Goal: Consume media (video, audio): Consume media (video, audio)

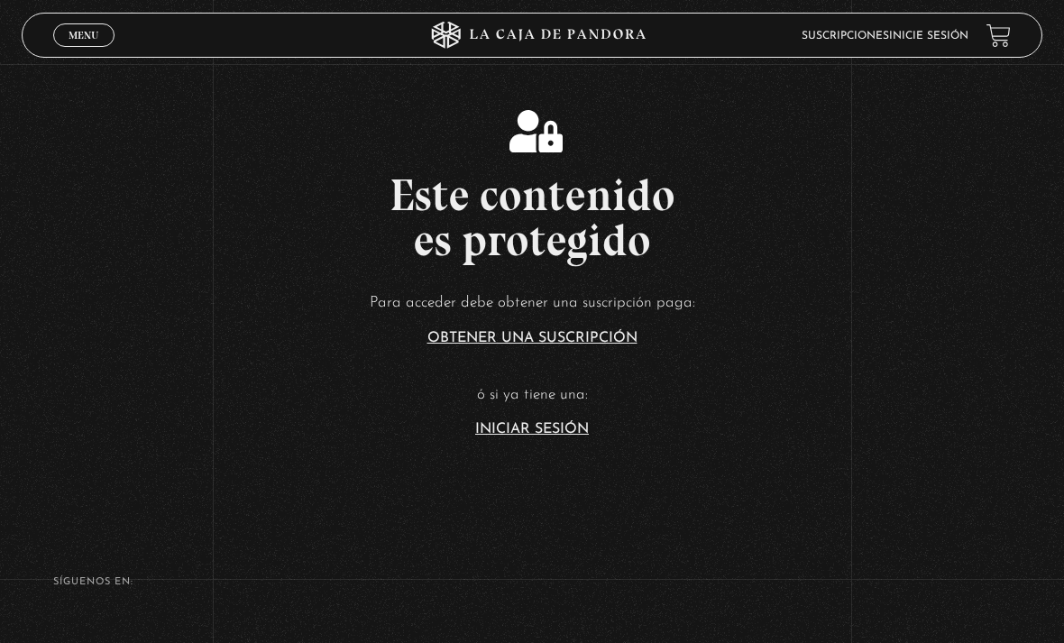
click at [549, 436] on article "Para acceder debe obtener una suscripción paga: Obtener una suscripción ó si ya…" at bounding box center [532, 362] width 1064 height 147
click at [558, 436] on link "Iniciar Sesión" at bounding box center [532, 429] width 114 height 14
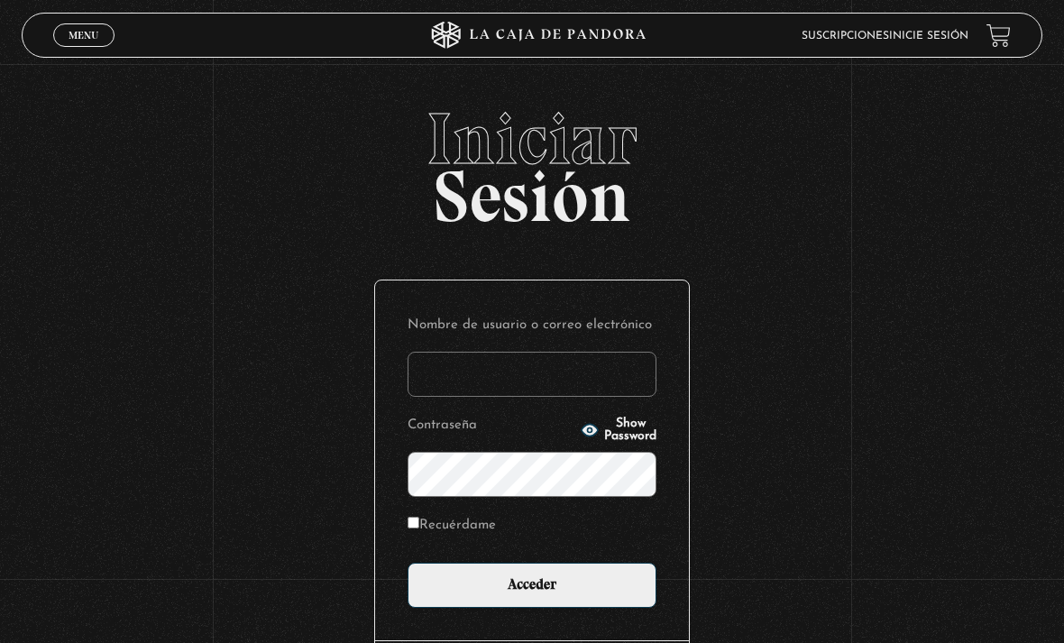
type input "[PERSON_NAME][EMAIL_ADDRESS][DOMAIN_NAME]"
click at [532, 594] on input "Acceder" at bounding box center [531, 585] width 249 height 45
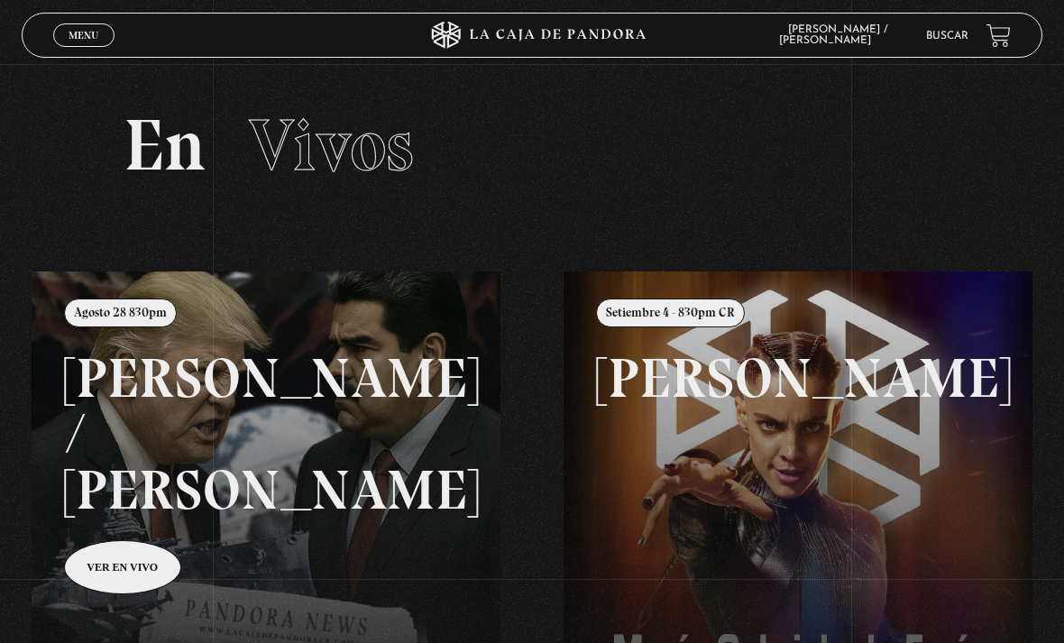
click at [71, 41] on span "Menu" at bounding box center [84, 35] width 30 height 11
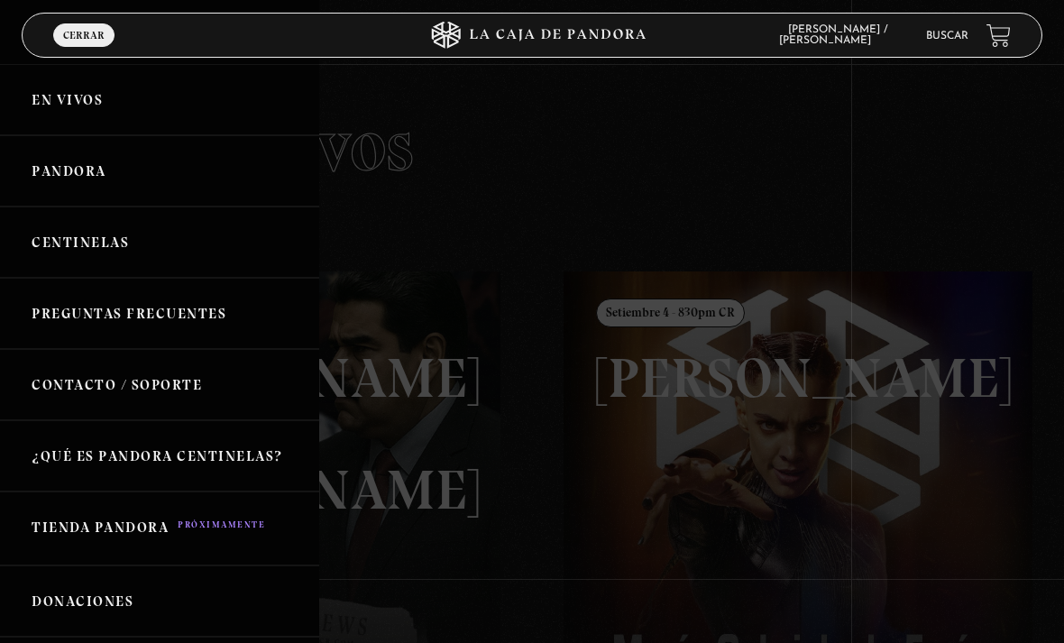
click at [36, 174] on link "Pandora" at bounding box center [159, 170] width 319 height 71
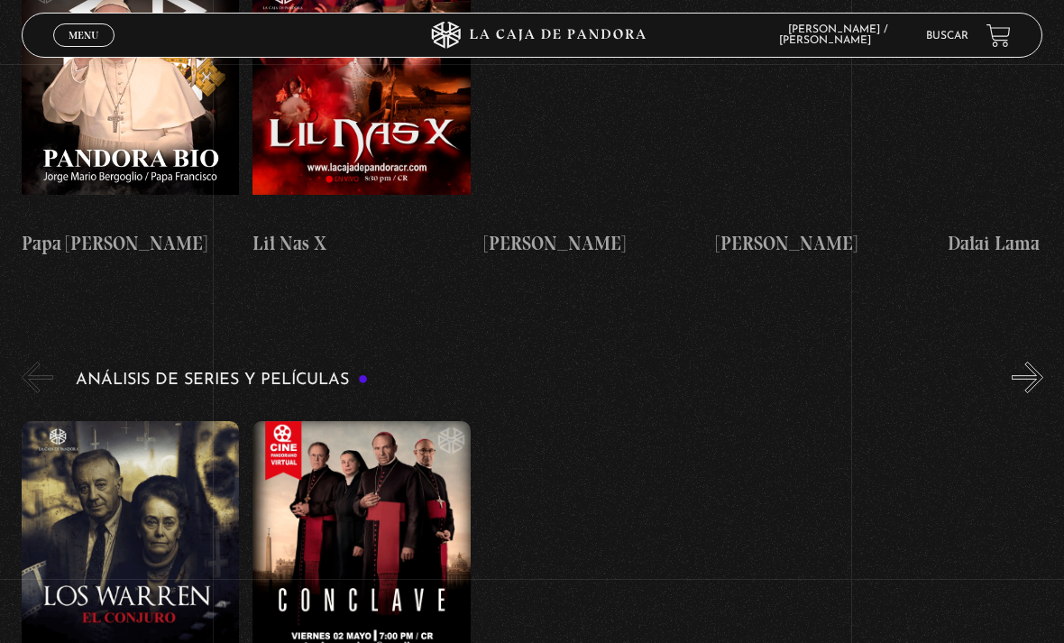
scroll to position [2720, 0]
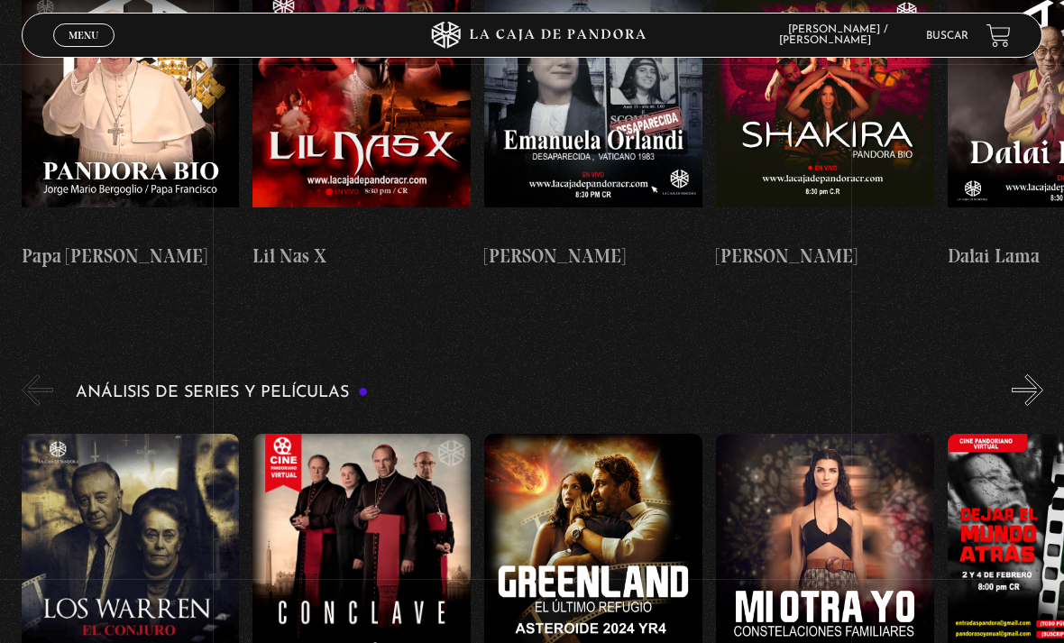
click at [124, 435] on figure at bounding box center [131, 555] width 218 height 243
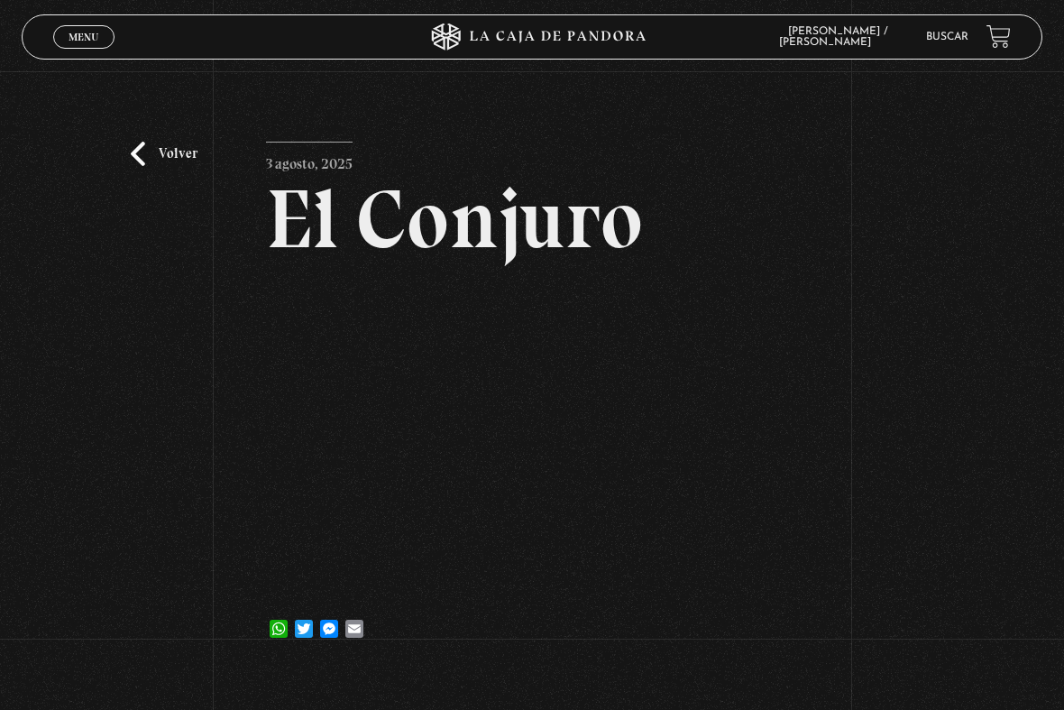
click at [343, 642] on html "ingresar al sitio Ver Video Más Información Solicitar Por favor coloque su disp…" at bounding box center [532, 461] width 1064 height 923
